Goal: Task Accomplishment & Management: Complete application form

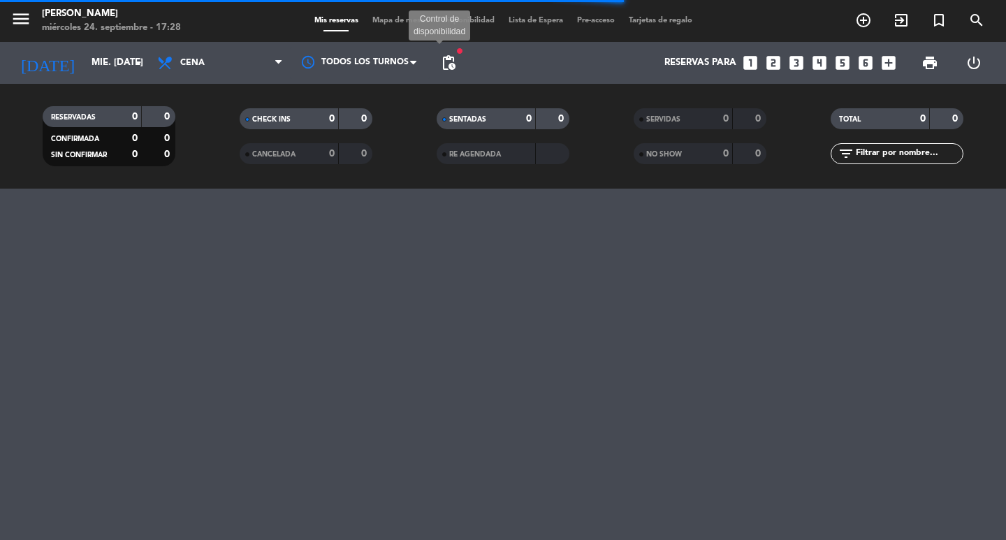
click at [446, 65] on span "pending_actions" at bounding box center [448, 62] width 17 height 17
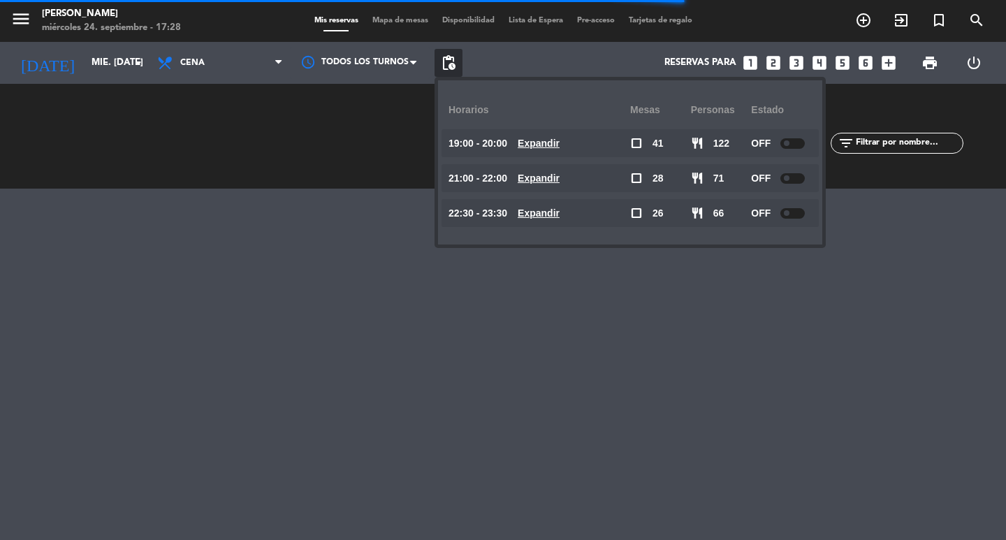
click at [446, 66] on span "pending_actions" at bounding box center [448, 62] width 17 height 17
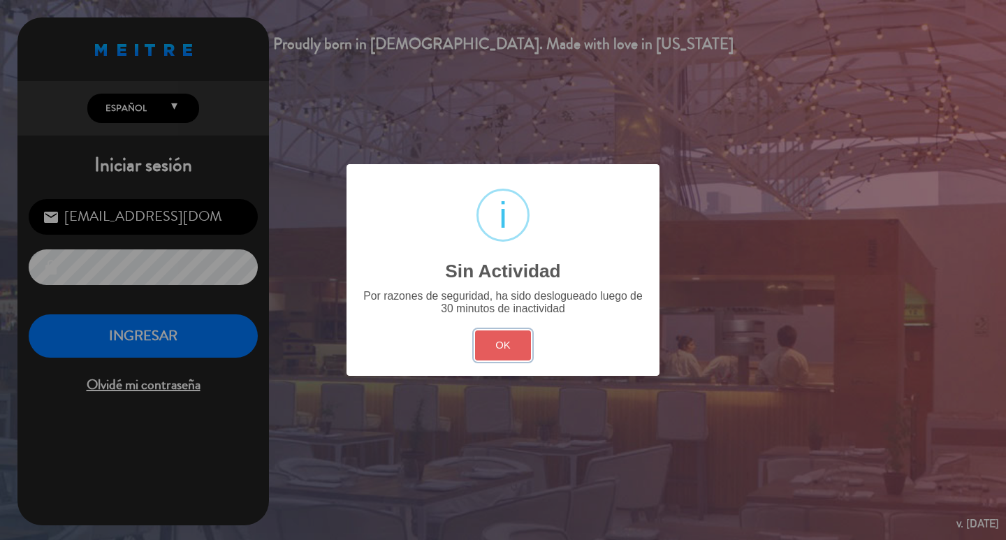
drag, startPoint x: 498, startPoint y: 363, endPoint x: 61, endPoint y: 307, distance: 440.2
click at [490, 360] on button "OK" at bounding box center [503, 345] width 57 height 30
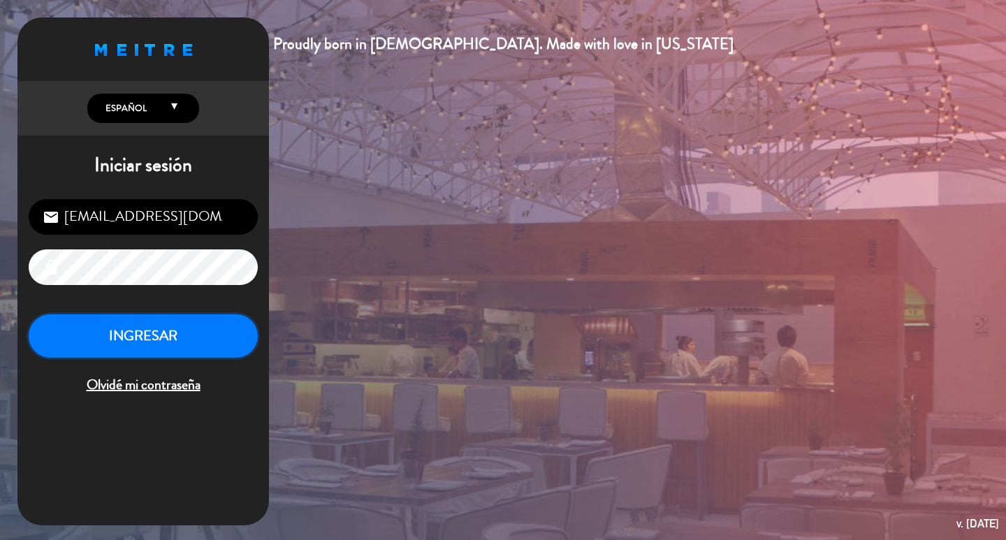
click at [175, 358] on button "INGRESAR" at bounding box center [143, 336] width 229 height 44
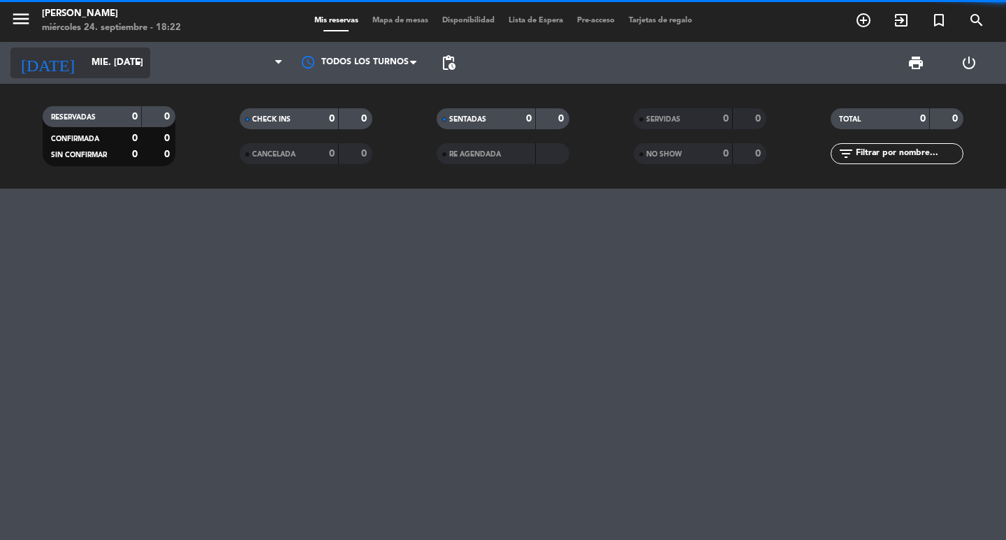
click at [101, 62] on input "mié. [DATE]" at bounding box center [146, 62] width 123 height 25
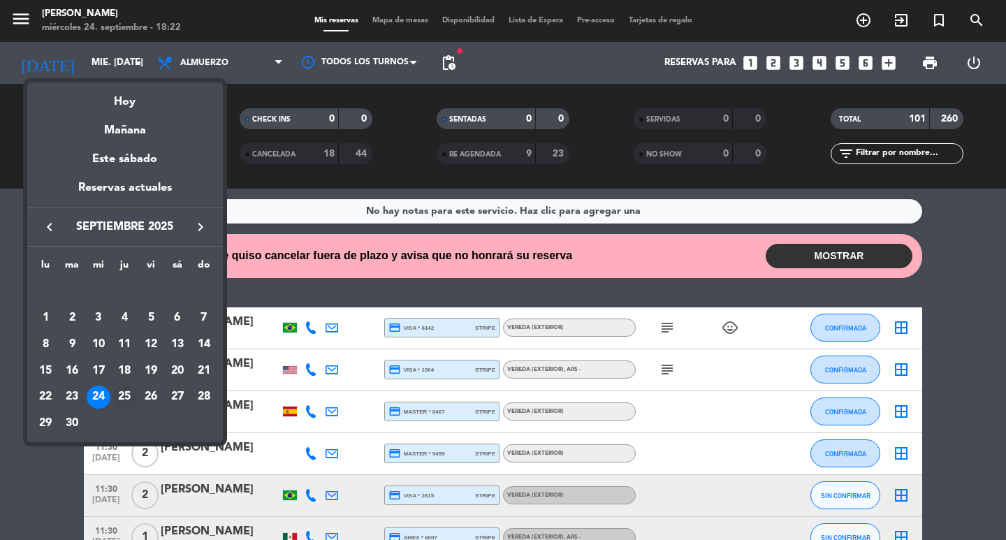
click at [117, 396] on div "25" at bounding box center [124, 398] width 24 height 24
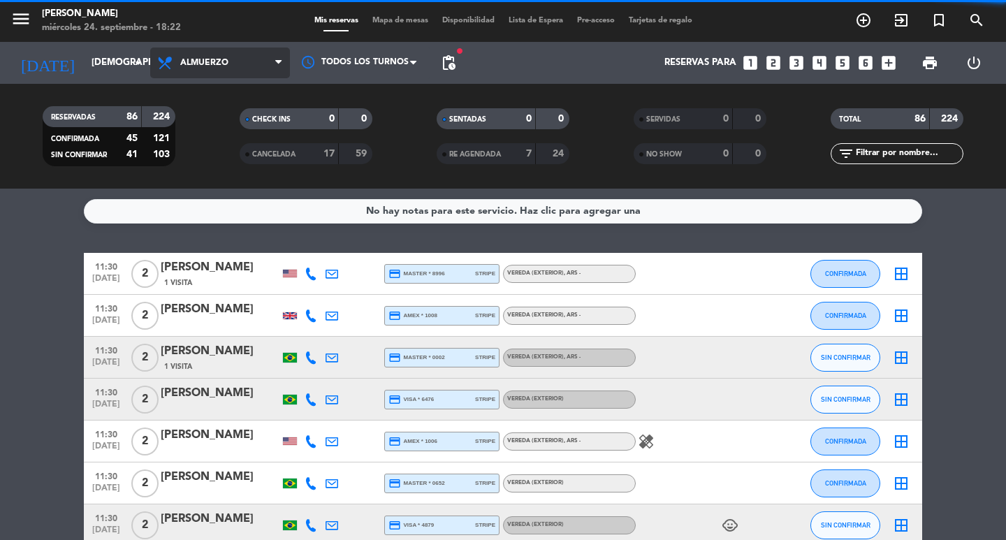
click at [205, 69] on span "Almuerzo" at bounding box center [220, 63] width 140 height 31
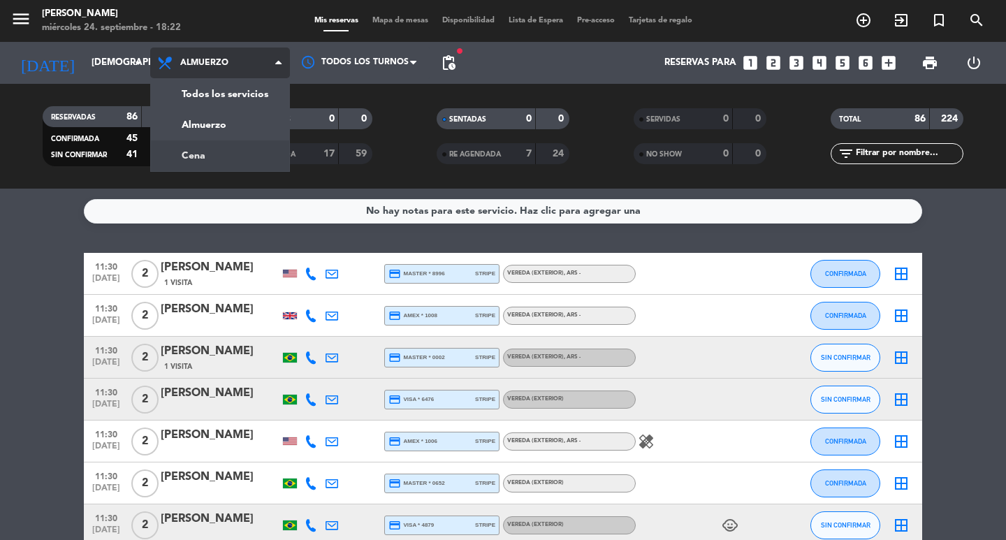
click at [216, 145] on div "menu [PERSON_NAME] miércoles 24. septiembre - 18:22 Mis reservas Mapa de mesas …" at bounding box center [503, 94] width 1006 height 189
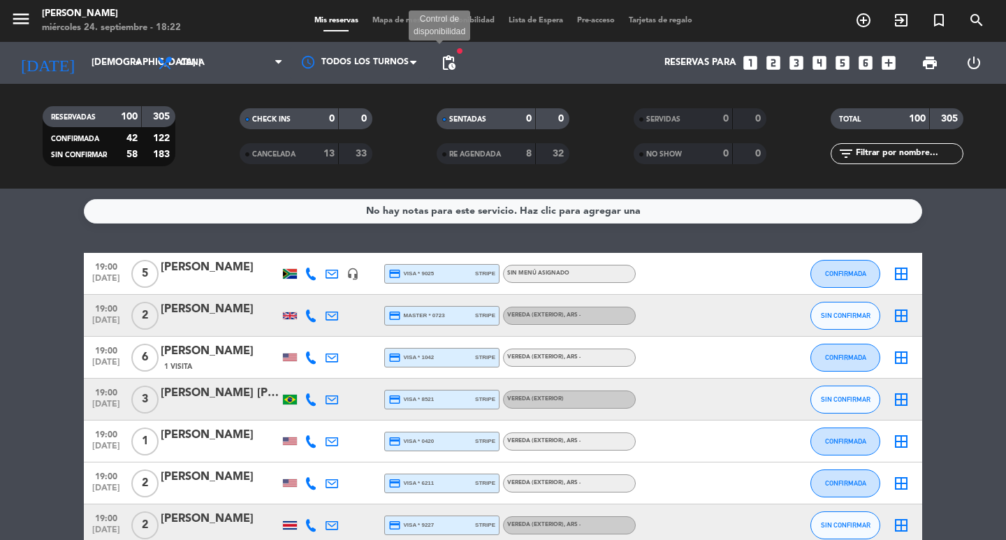
click at [451, 59] on span "pending_actions" at bounding box center [448, 62] width 17 height 17
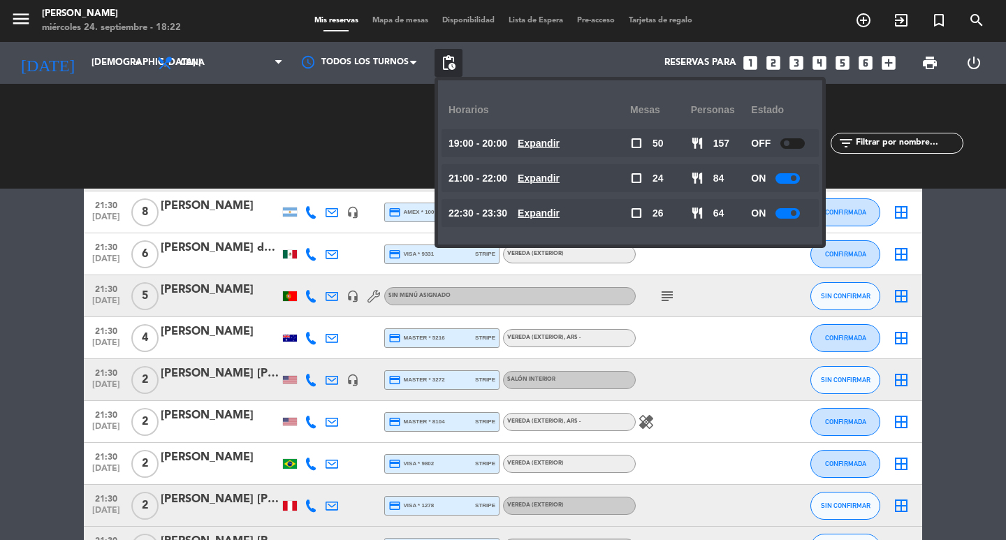
scroll to position [2864, 0]
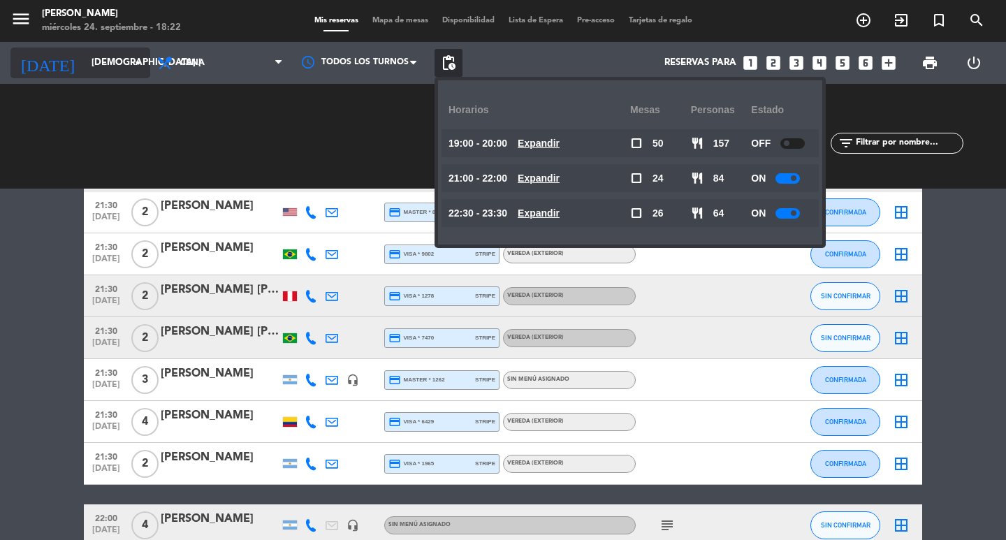
click at [116, 73] on input "[DEMOGRAPHIC_DATA] [DATE]" at bounding box center [146, 62] width 123 height 25
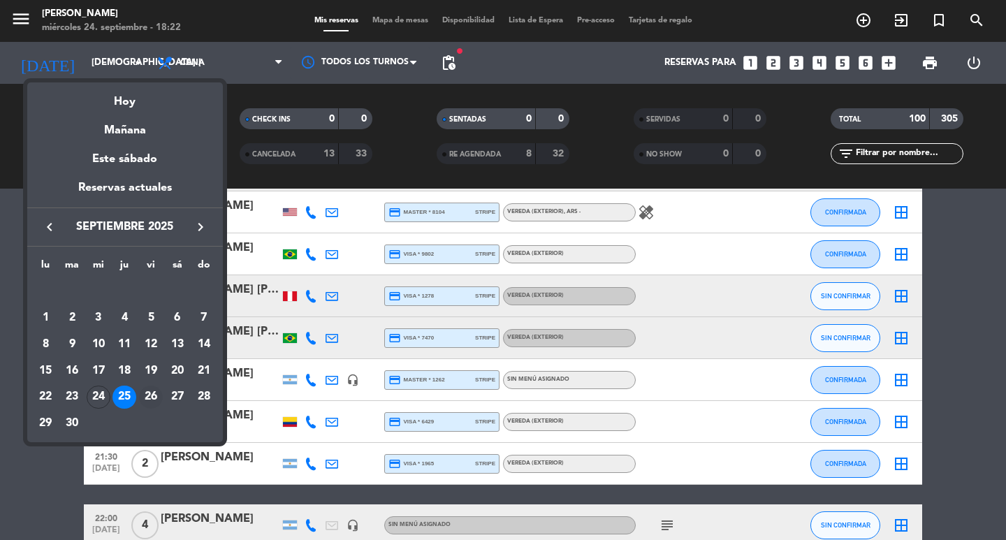
click at [141, 406] on div "26" at bounding box center [151, 398] width 24 height 24
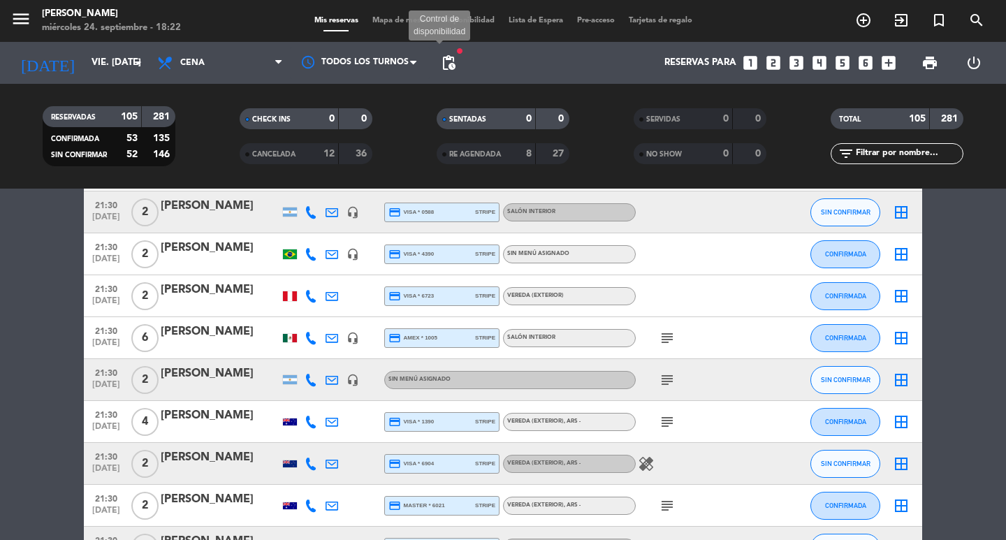
click at [441, 61] on span "pending_actions" at bounding box center [448, 62] width 17 height 17
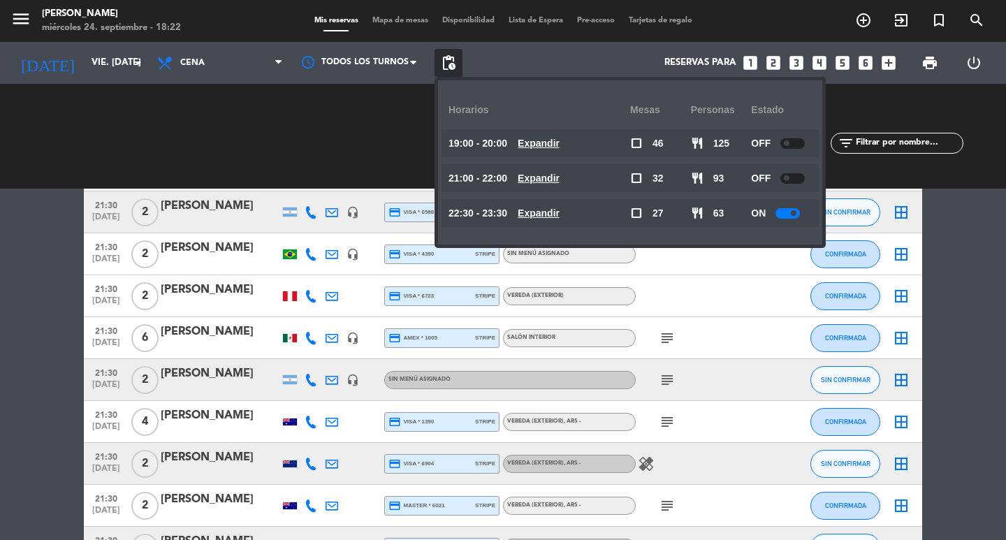
click at [560, 177] on u "Expandir" at bounding box center [539, 178] width 42 height 11
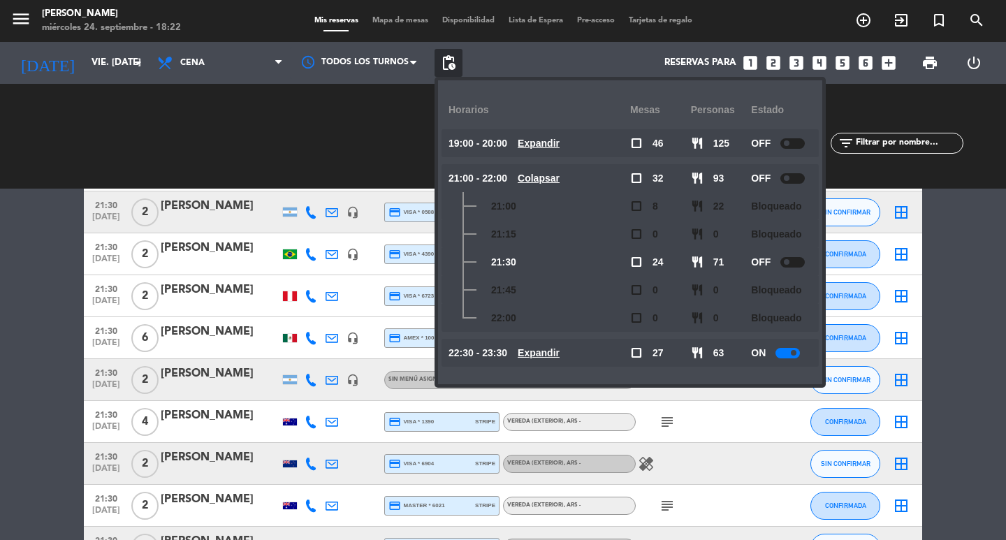
click at [560, 177] on u "Colapsar" at bounding box center [539, 178] width 42 height 11
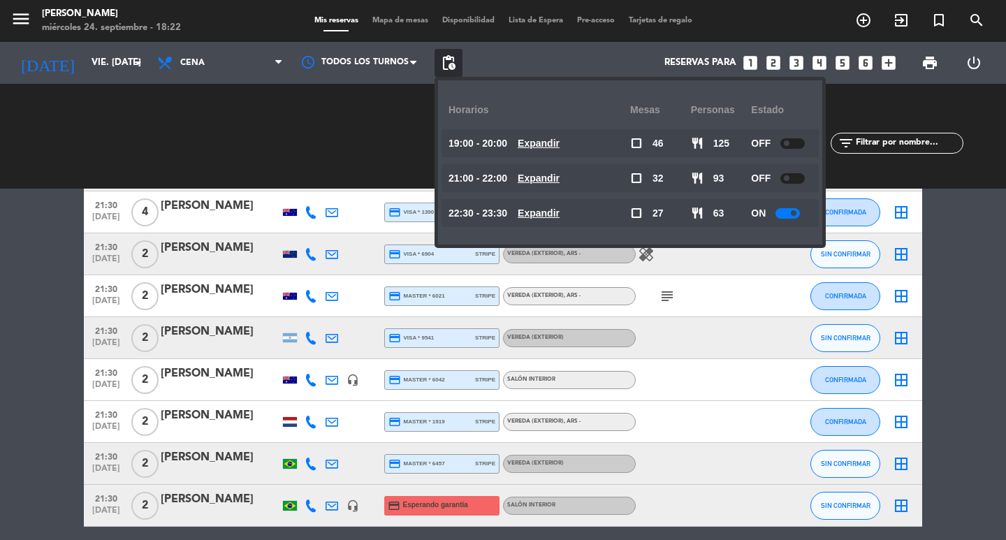
scroll to position [3143, 0]
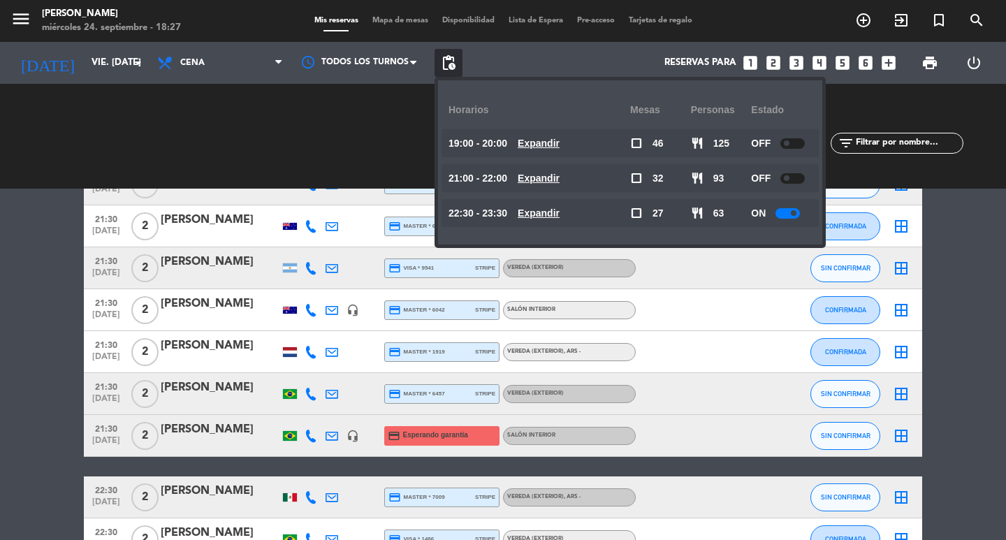
click at [576, 52] on div "Reservas para looks_one looks_two looks_3 looks_4 looks_5 looks_6 add_box" at bounding box center [682, 63] width 440 height 42
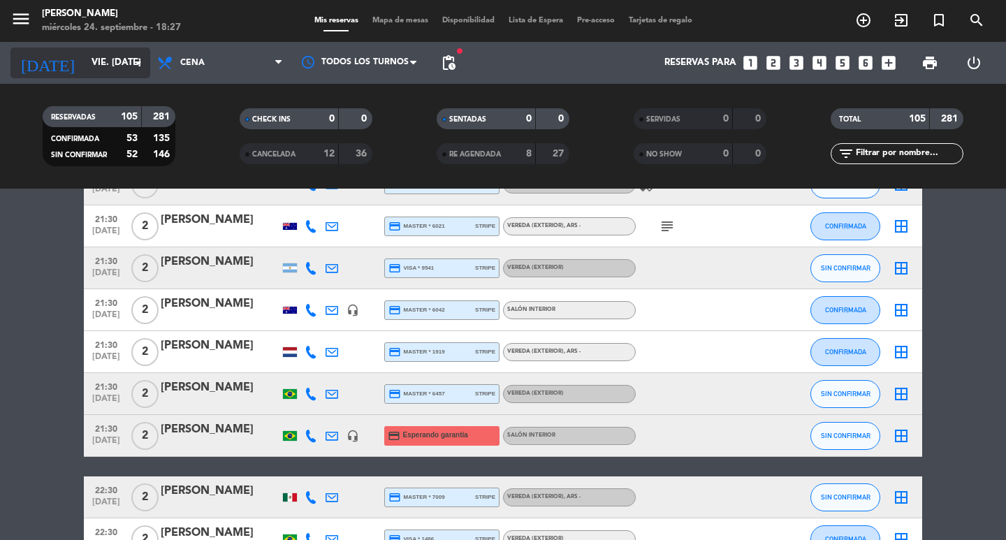
click at [95, 52] on input "vie. [DATE]" at bounding box center [146, 62] width 123 height 25
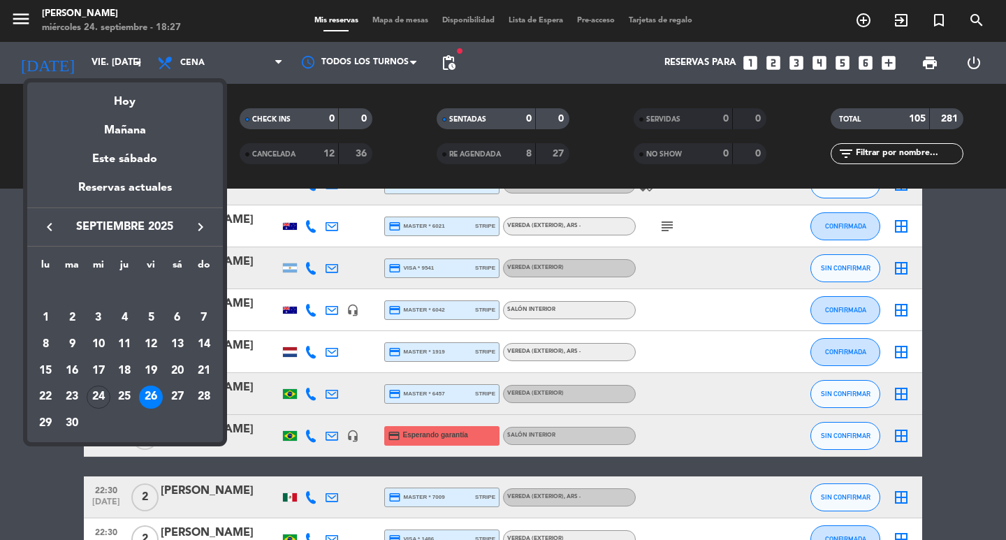
click at [42, 432] on div "29" at bounding box center [46, 423] width 24 height 24
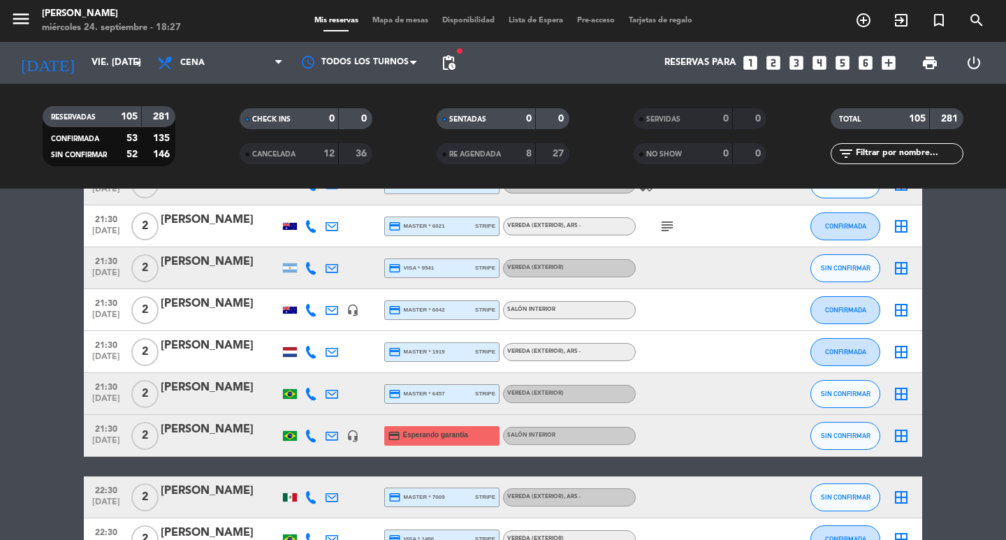
type input "lun. [DATE]"
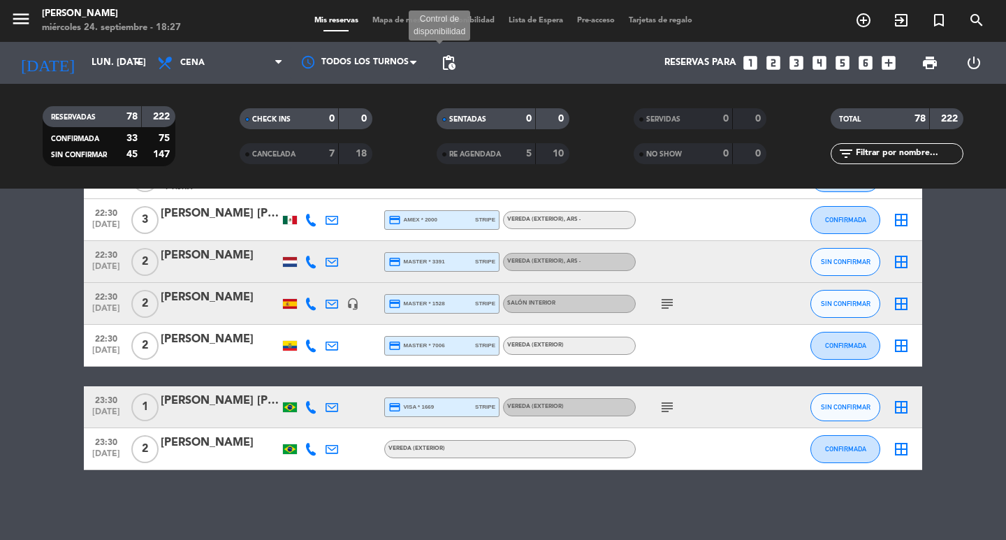
click at [450, 64] on span "pending_actions" at bounding box center [448, 62] width 17 height 17
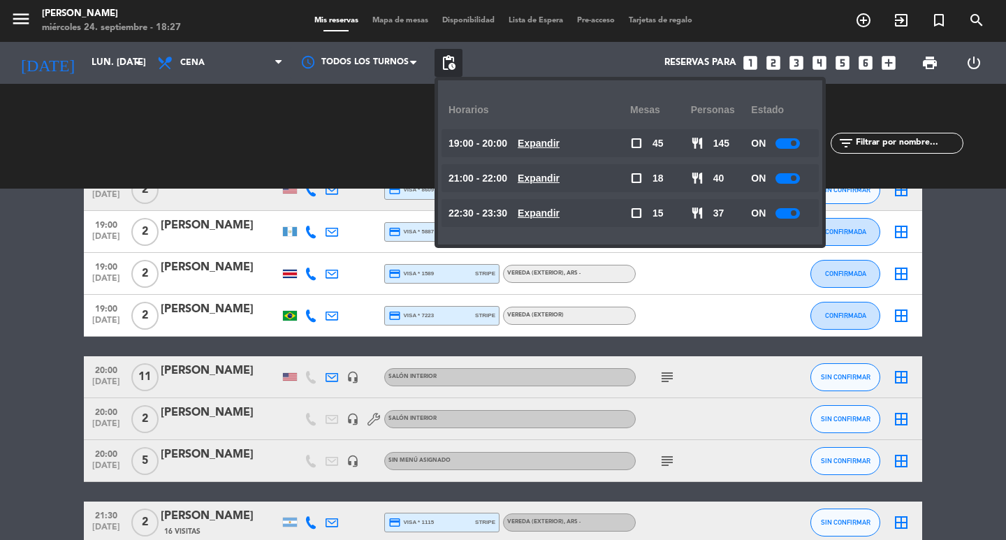
scroll to position [1886, 0]
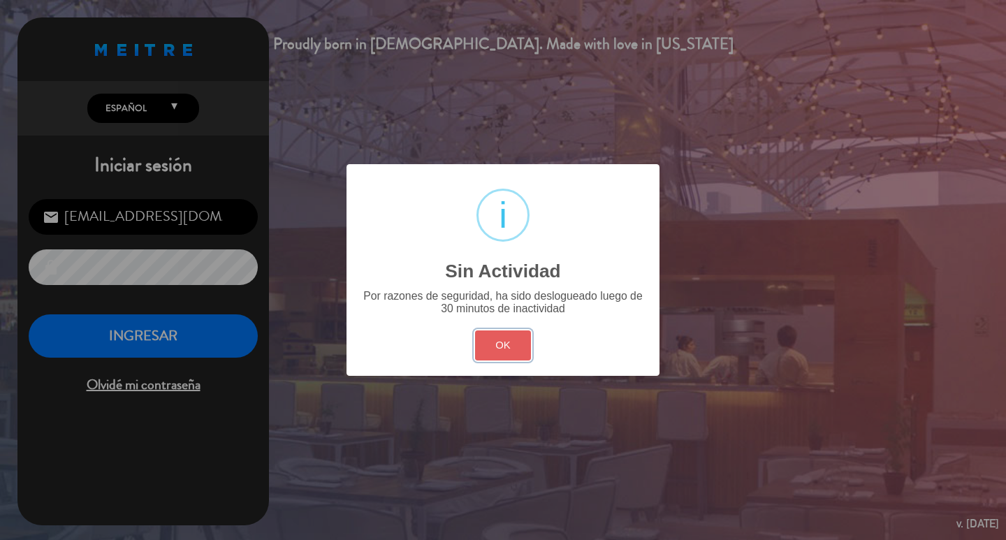
click at [499, 360] on button "OK" at bounding box center [503, 345] width 57 height 30
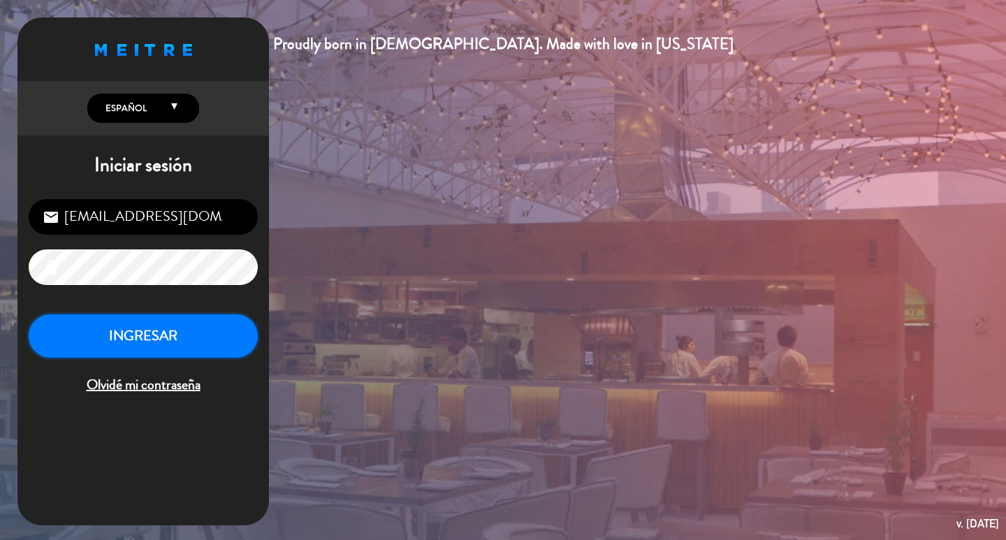
click at [177, 358] on button "INGRESAR" at bounding box center [143, 336] width 229 height 44
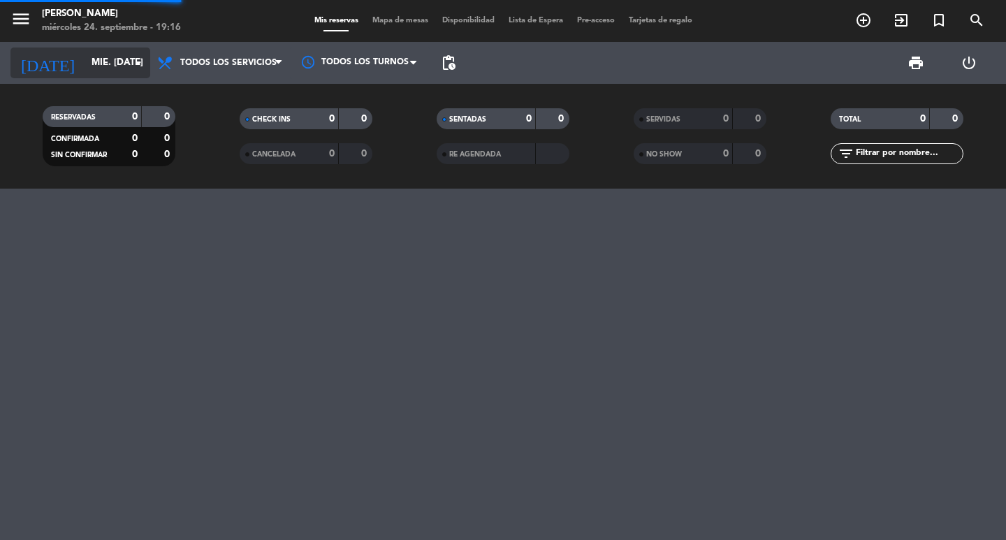
click at [131, 61] on icon "arrow_drop_down" at bounding box center [138, 62] width 17 height 17
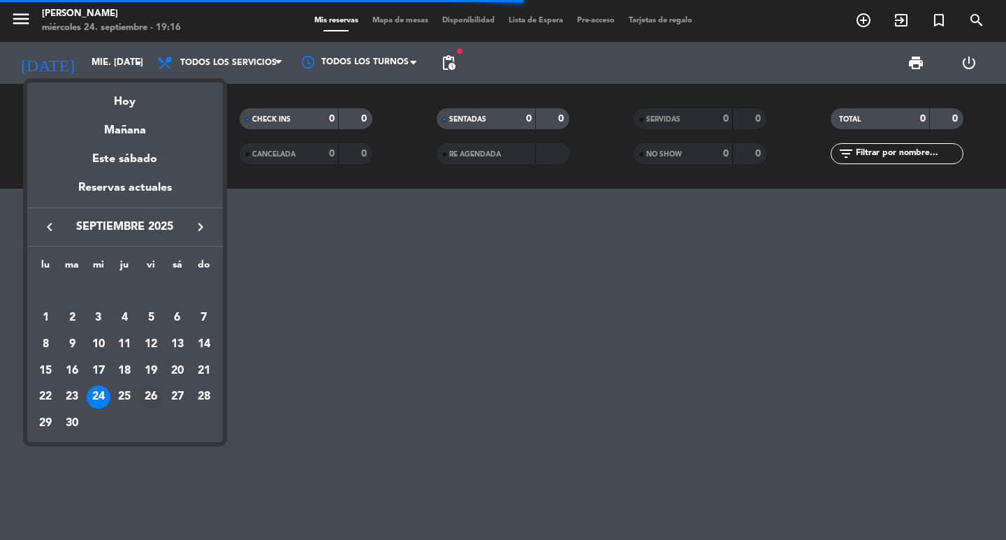
click at [152, 400] on div "26" at bounding box center [151, 398] width 24 height 24
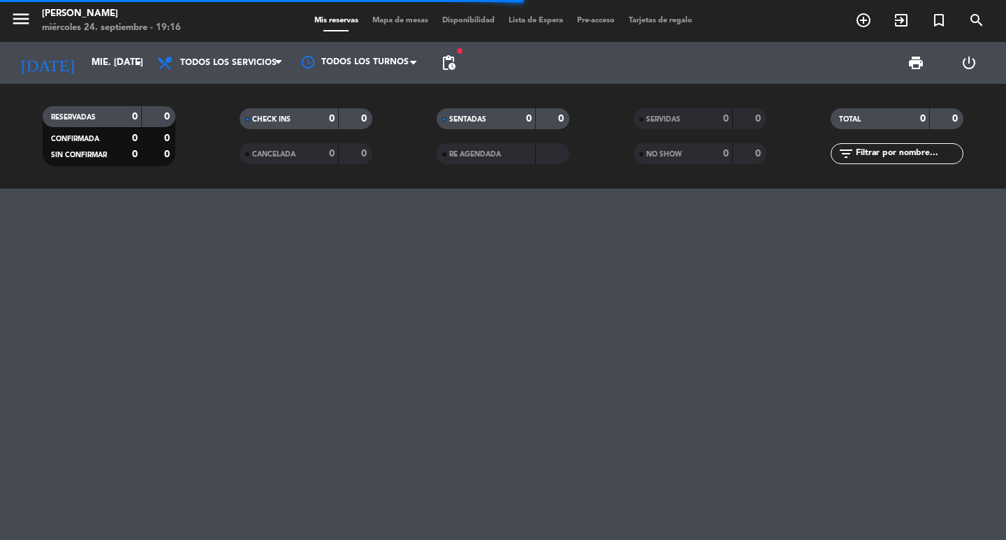
type input "vie. [DATE]"
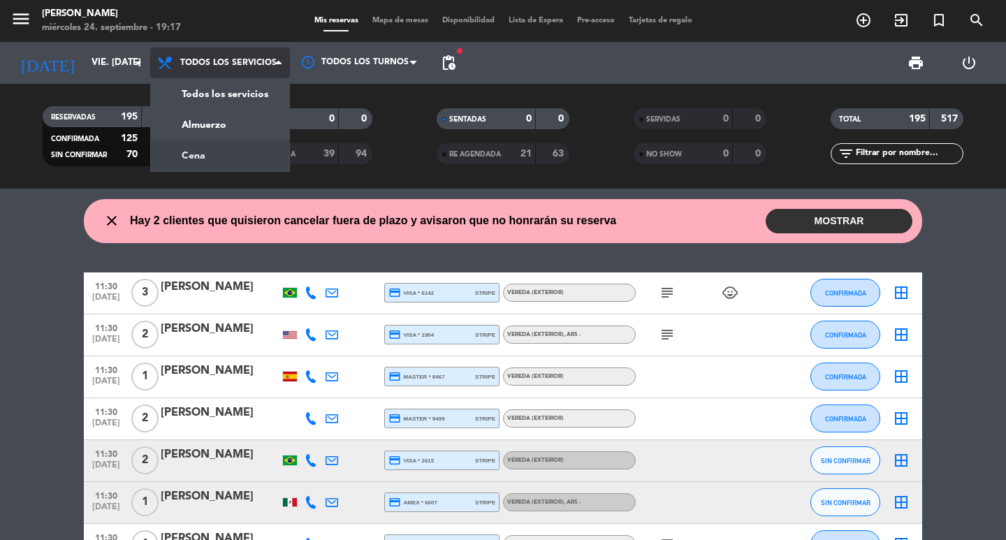
click at [228, 168] on div "menu [PERSON_NAME] miércoles 24. septiembre - 19:17 Mis reservas Mapa de mesas …" at bounding box center [503, 94] width 1006 height 189
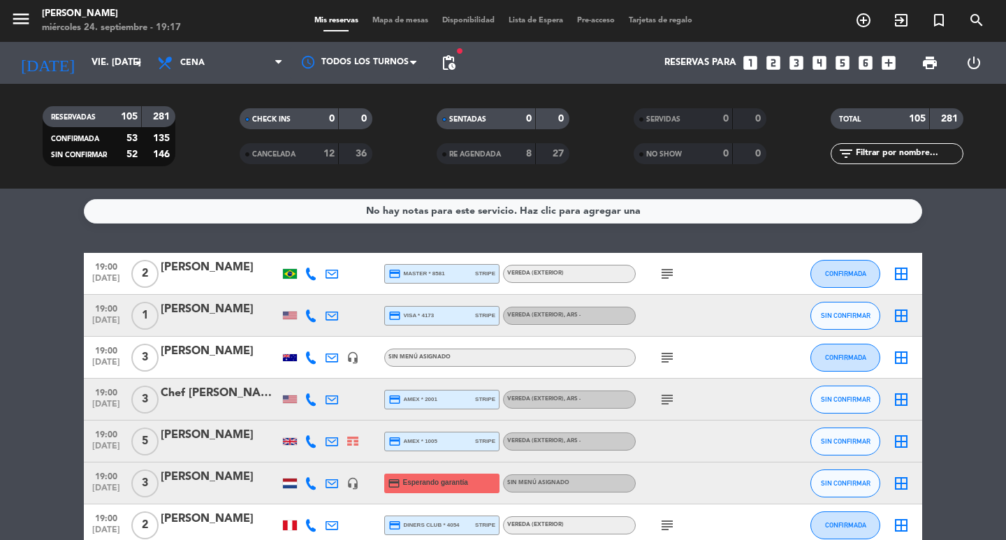
click at [451, 73] on span "pending_actions" at bounding box center [448, 63] width 28 height 28
click at [453, 66] on span "pending_actions" at bounding box center [448, 62] width 17 height 17
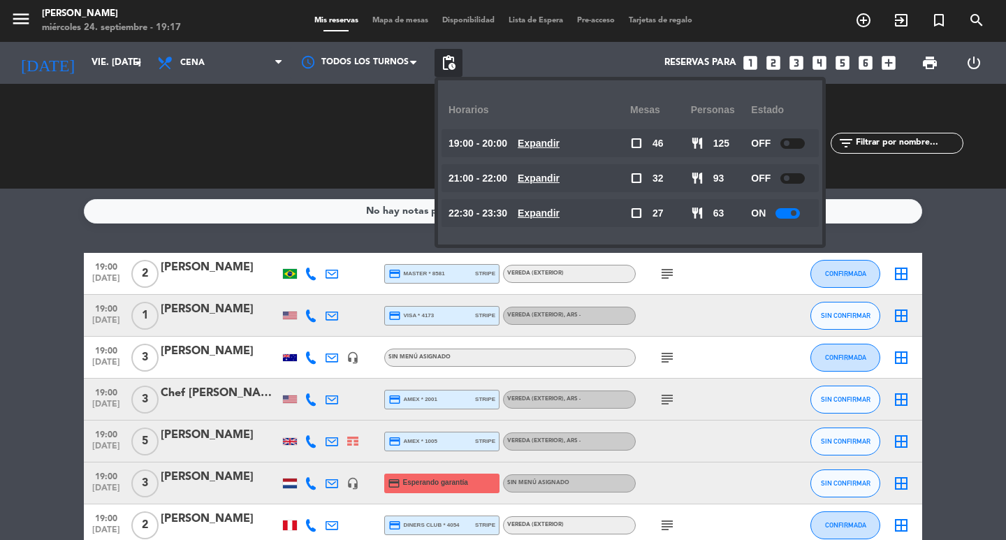
click at [560, 138] on u "Expandir" at bounding box center [539, 143] width 42 height 11
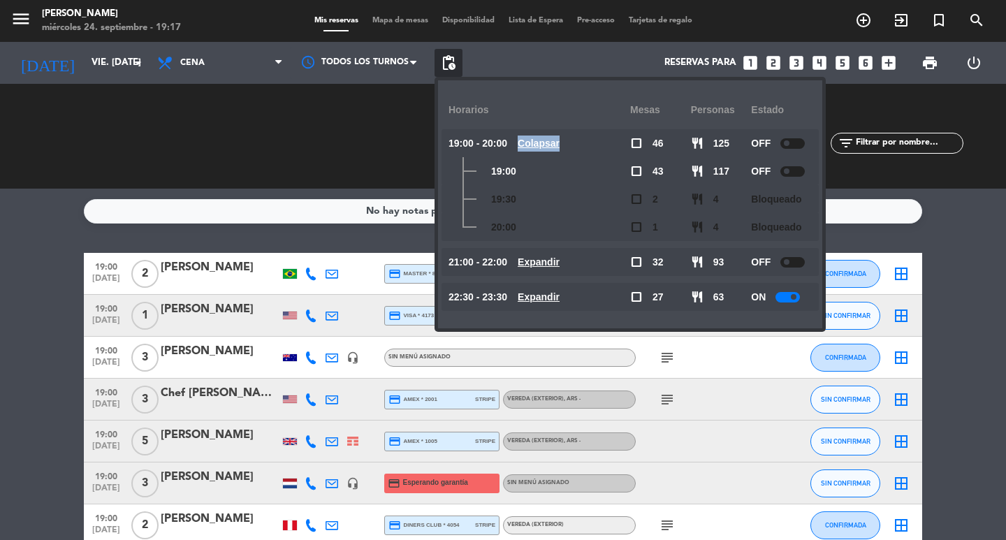
click at [560, 138] on u "Colapsar" at bounding box center [539, 143] width 42 height 11
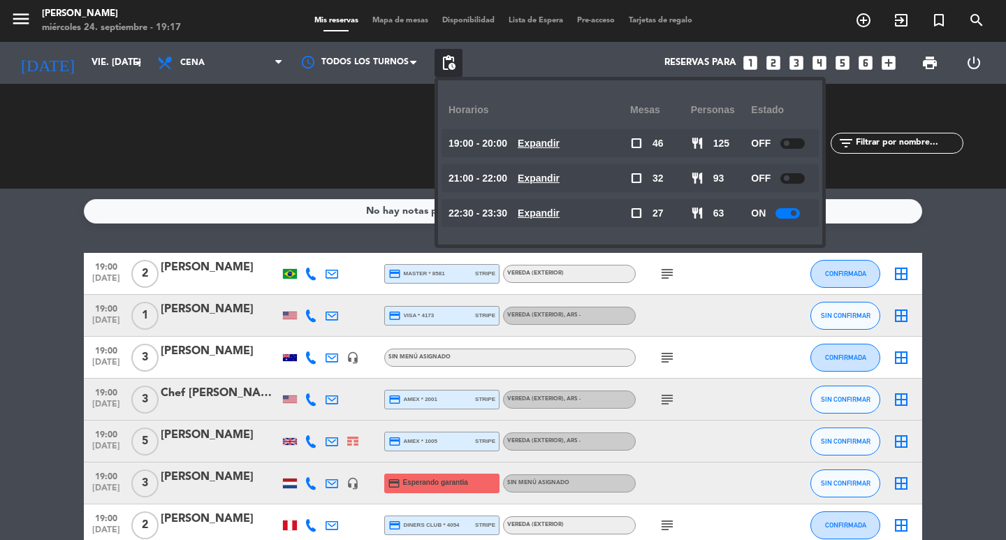
click at [560, 216] on u "Expandir" at bounding box center [539, 212] width 42 height 11
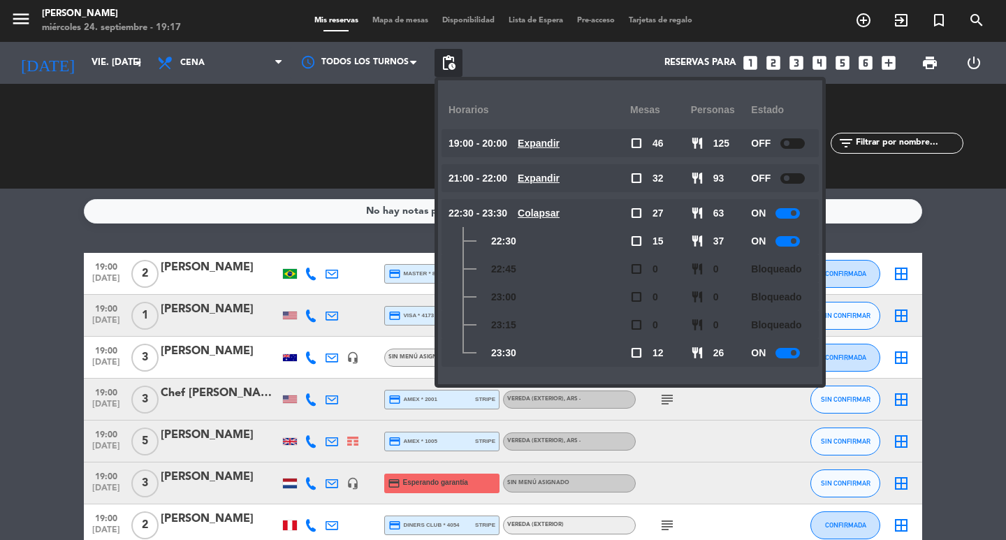
click at [560, 182] on u "Expandir" at bounding box center [539, 178] width 42 height 11
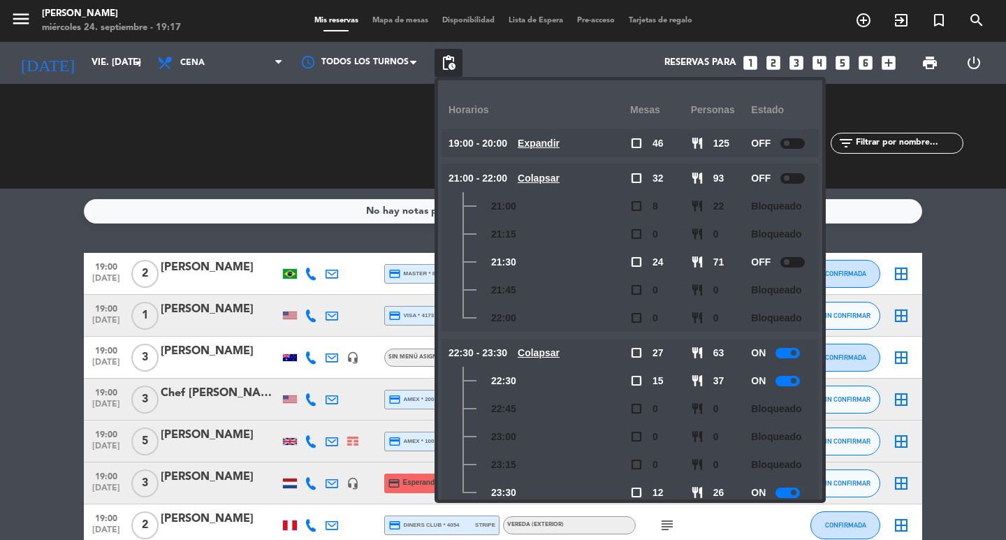
click at [770, 59] on icon "looks_two" at bounding box center [773, 63] width 18 height 18
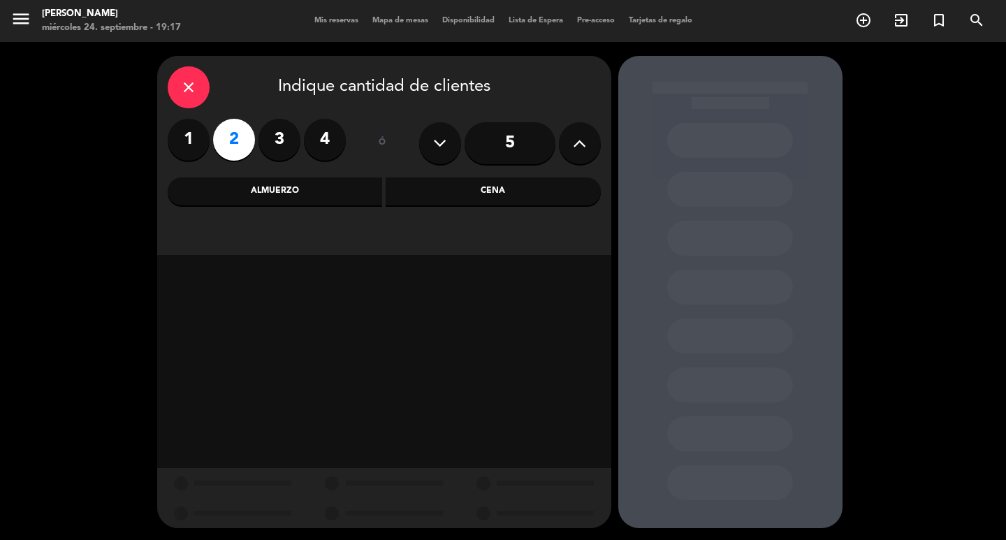
click at [435, 193] on div "Cena" at bounding box center [493, 191] width 215 height 28
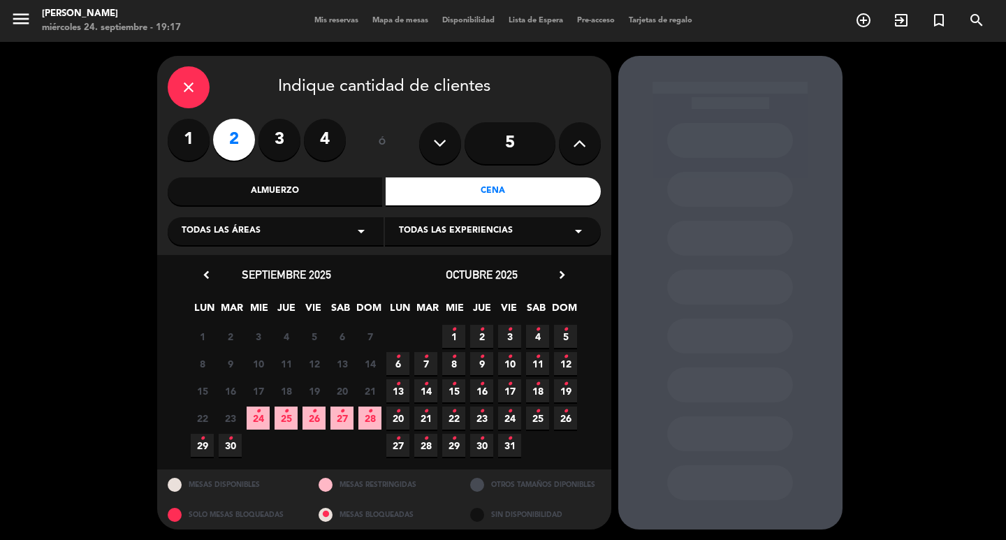
click at [314, 430] on span "26 •" at bounding box center [313, 418] width 23 height 23
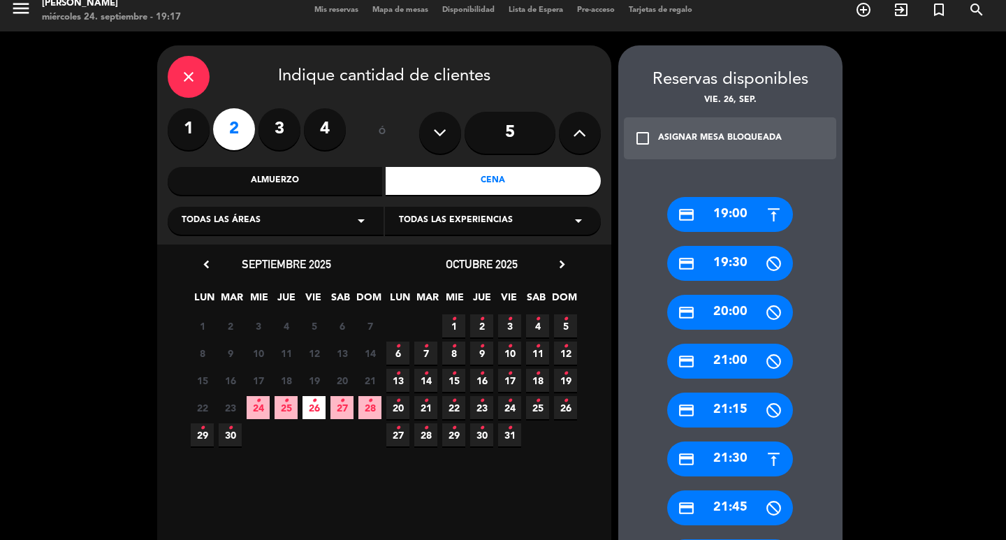
scroll to position [80, 0]
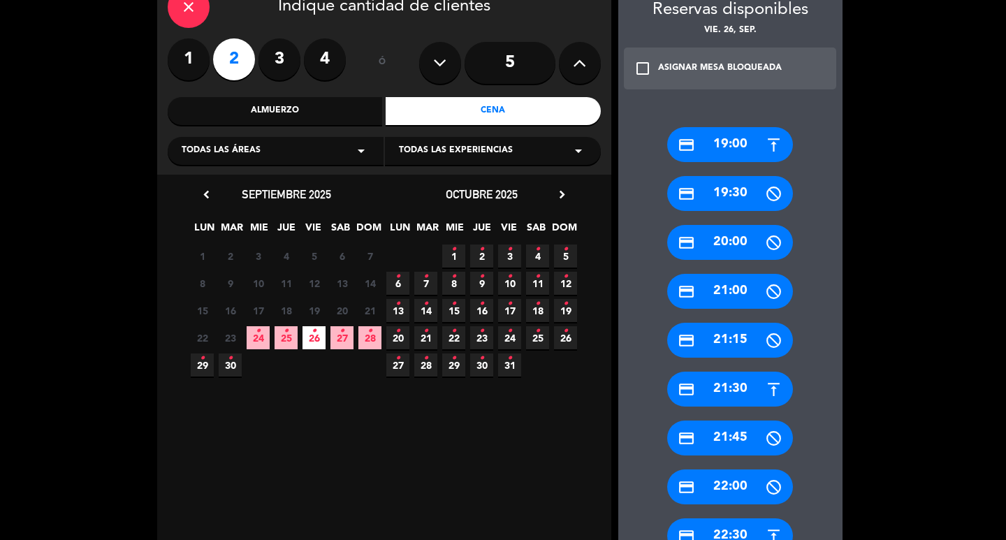
click at [751, 389] on div "credit_card 21:30" at bounding box center [730, 389] width 126 height 35
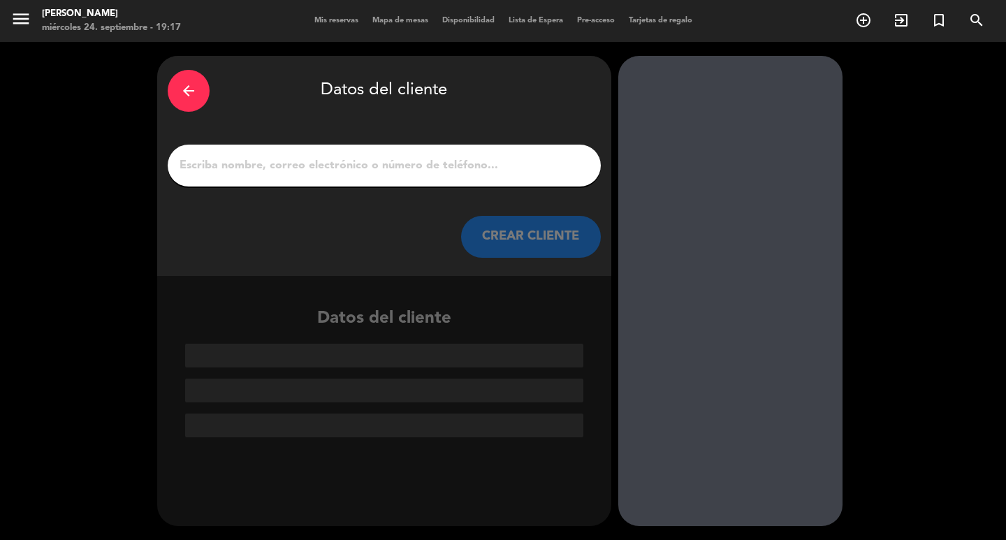
click at [290, 175] on input "1" at bounding box center [384, 166] width 412 height 20
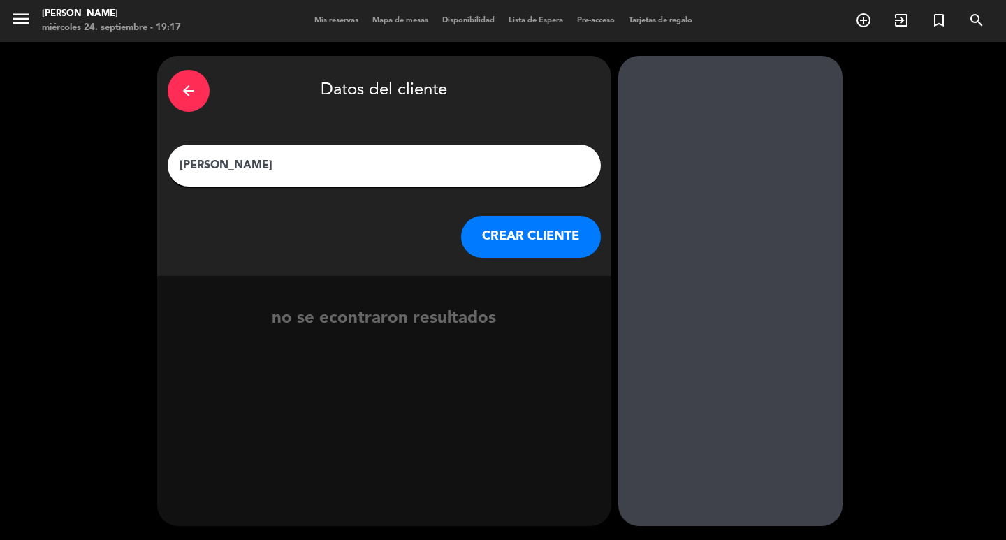
click at [247, 168] on input "[PERSON_NAME]" at bounding box center [384, 166] width 412 height 20
type input "[PERSON_NAME]"
click at [548, 245] on button "CREAR CLIENTE" at bounding box center [531, 237] width 140 height 42
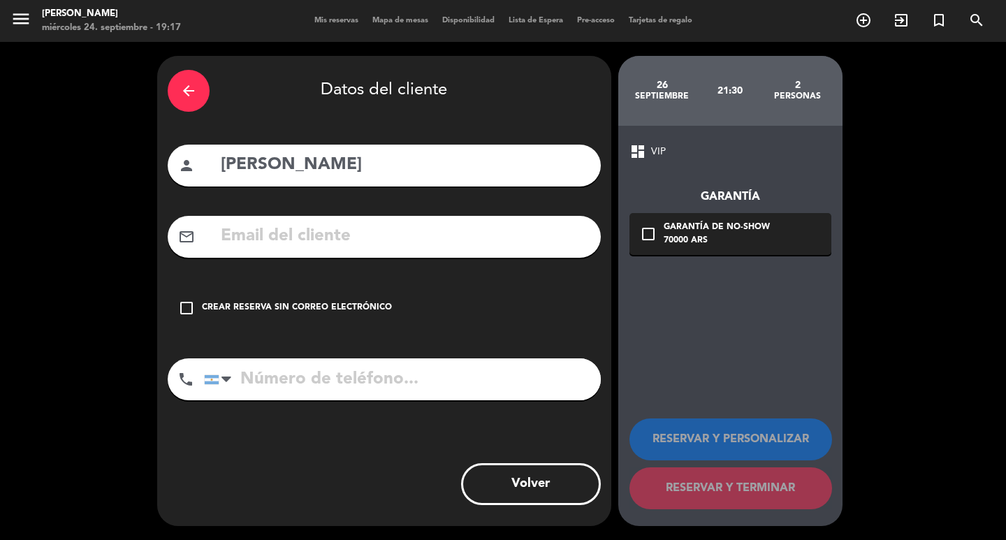
click at [548, 245] on input "text" at bounding box center [404, 236] width 371 height 29
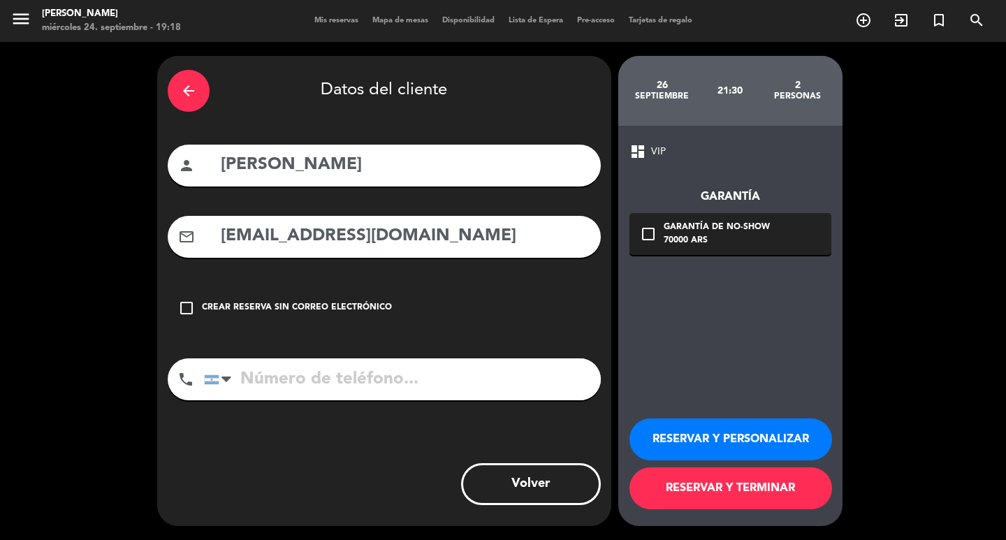
type input "[EMAIL_ADDRESS][DOMAIN_NAME]"
click at [312, 400] on input "tel" at bounding box center [402, 379] width 397 height 42
type input "[PHONE_NUMBER]"
click at [671, 248] on div "70000 ARS" at bounding box center [717, 241] width 106 height 14
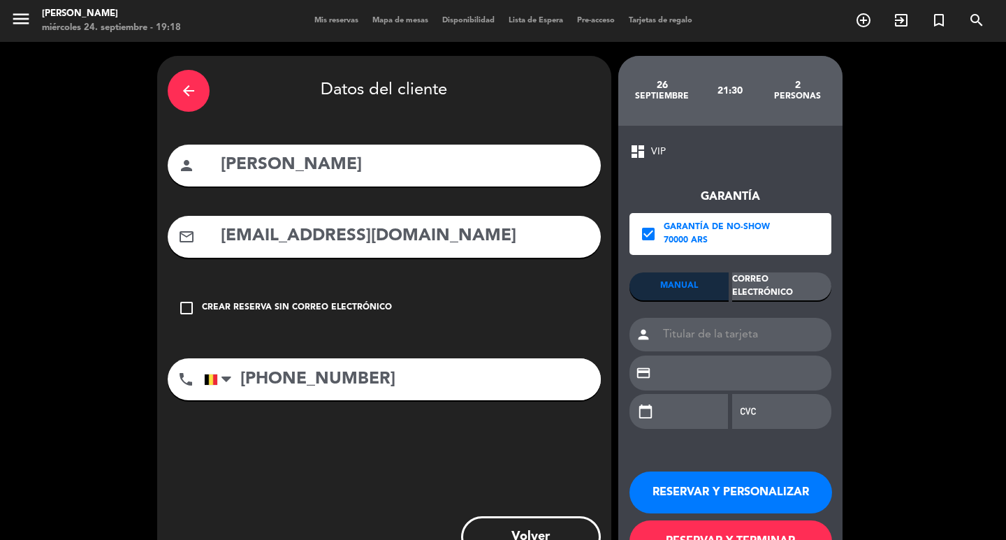
click at [778, 280] on div "Correo Electrónico" at bounding box center [781, 286] width 99 height 28
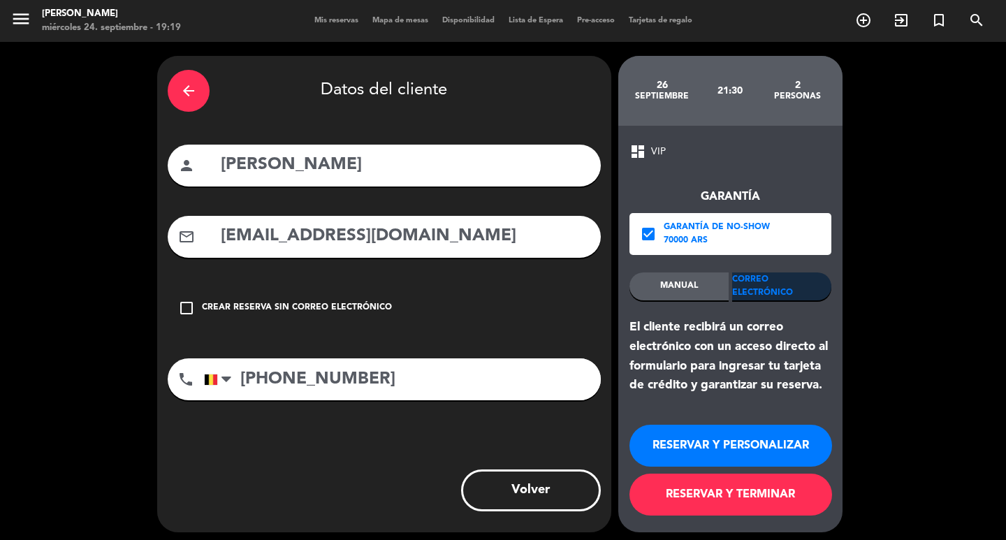
click at [738, 443] on button "RESERVAR Y PERSONALIZAR" at bounding box center [730, 446] width 203 height 42
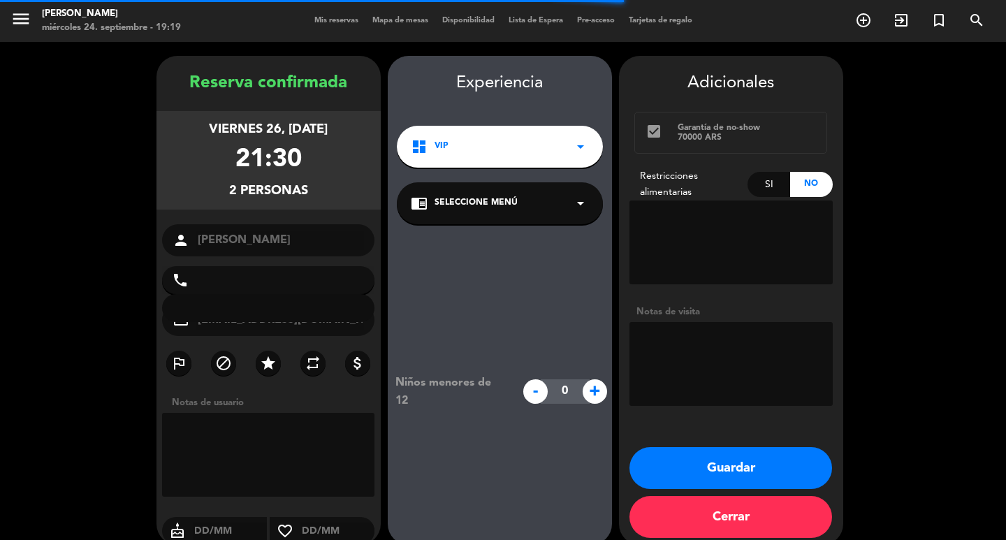
type input "[PHONE_NUMBER]"
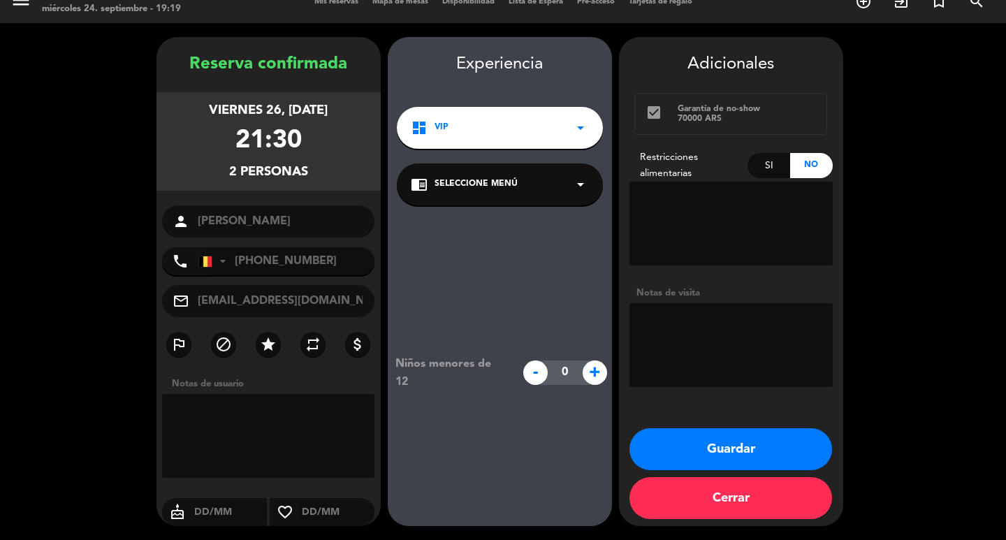
click at [560, 107] on div "dashboard VIP arrow_drop_down" at bounding box center [500, 128] width 206 height 42
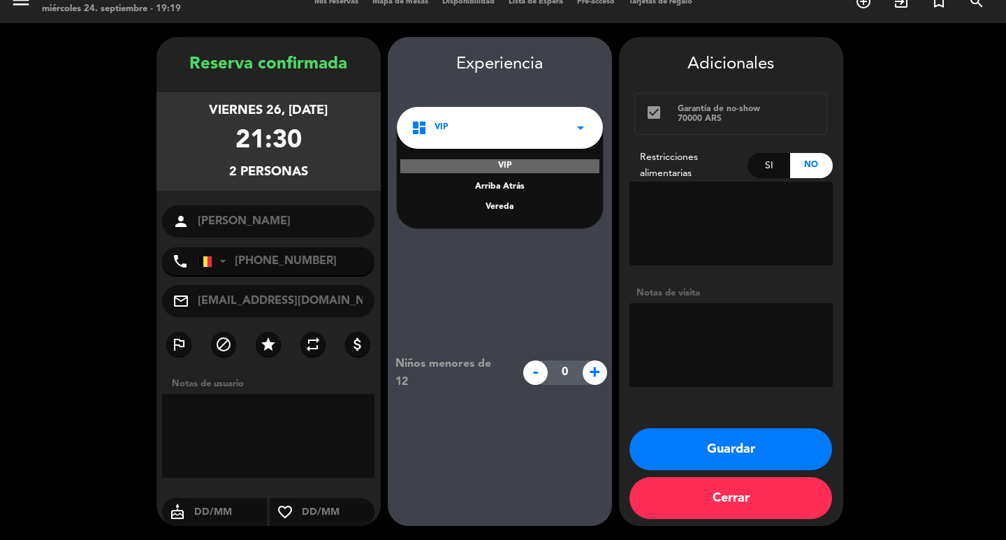
click at [502, 200] on div "Vereda" at bounding box center [500, 207] width 178 height 14
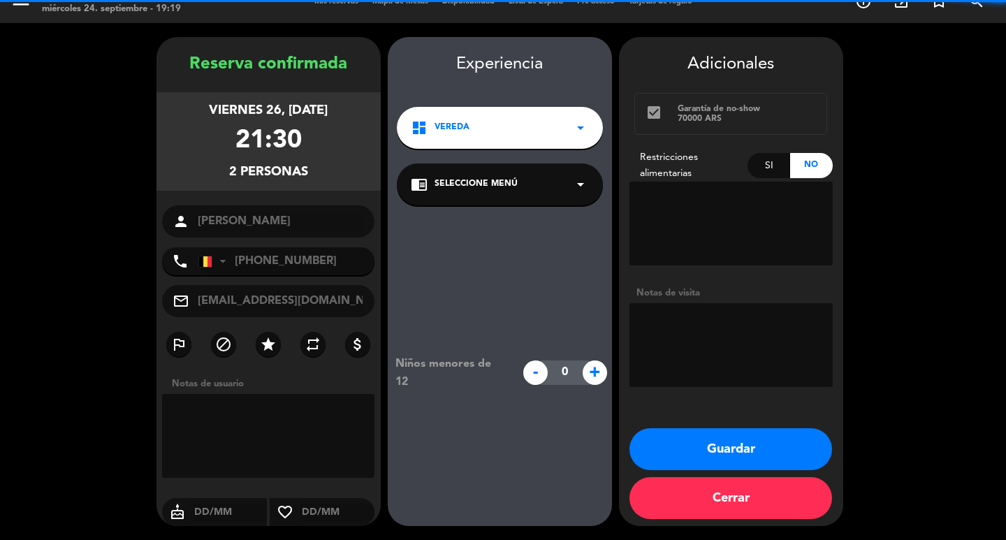
click at [497, 163] on div "chrome_reader_mode Seleccione Menú arrow_drop_down" at bounding box center [500, 184] width 206 height 42
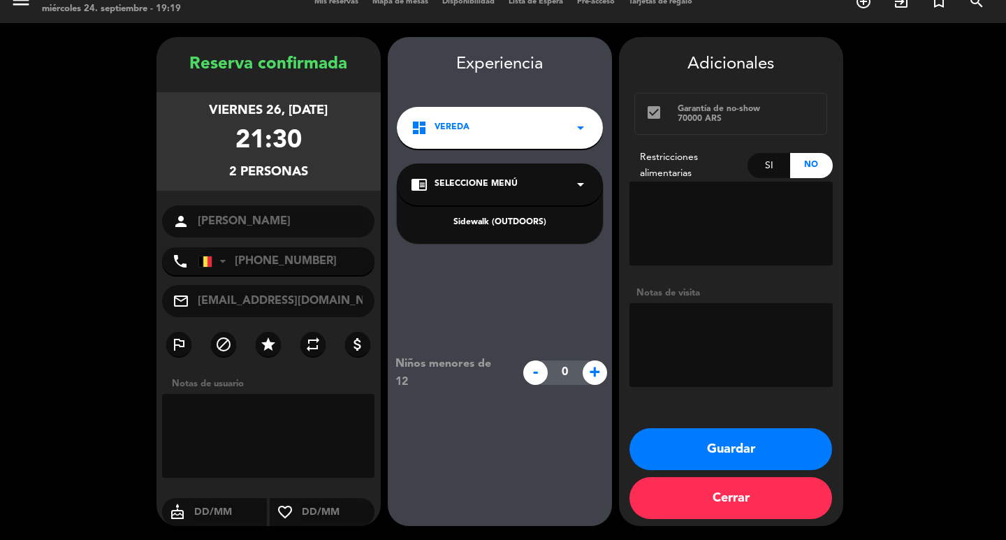
click at [526, 219] on div "Sidewalk (OUTDOORS)" at bounding box center [500, 213] width 206 height 59
click at [526, 216] on div "Sidewalk (OUTDOORS)" at bounding box center [500, 223] width 178 height 14
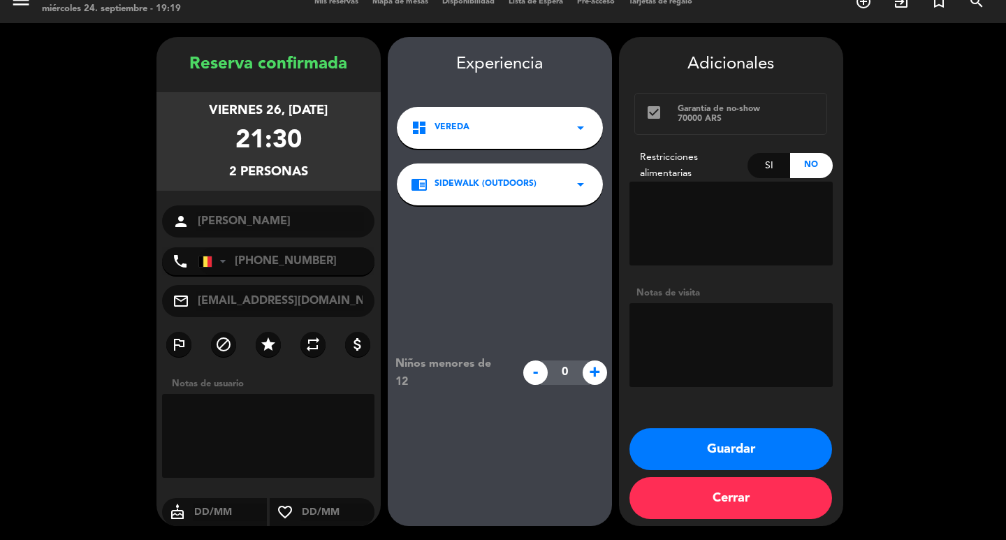
click at [770, 445] on button "Guardar" at bounding box center [730, 449] width 203 height 42
